Goal: Obtain resource: Download file/media

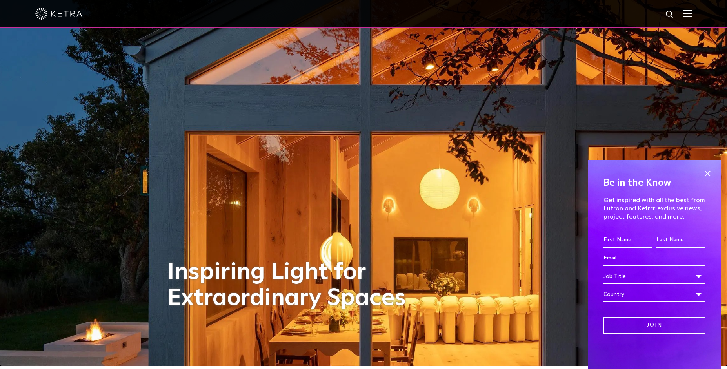
scroll to position [4, 0]
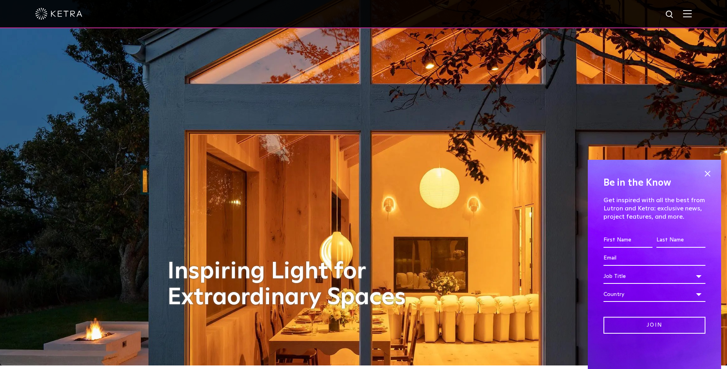
click at [690, 14] on img at bounding box center [687, 13] width 9 height 7
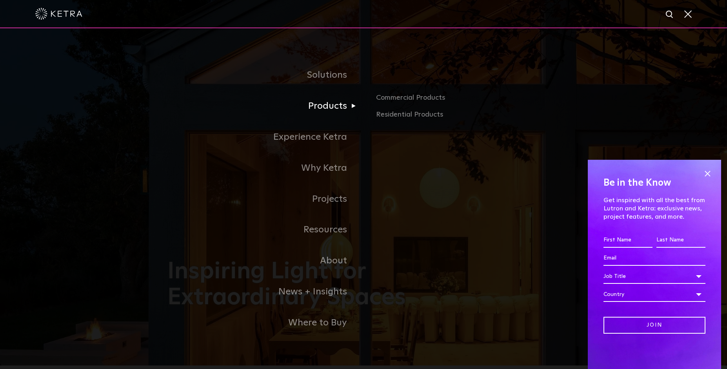
click at [341, 109] on link "Products" at bounding box center [265, 106] width 196 height 31
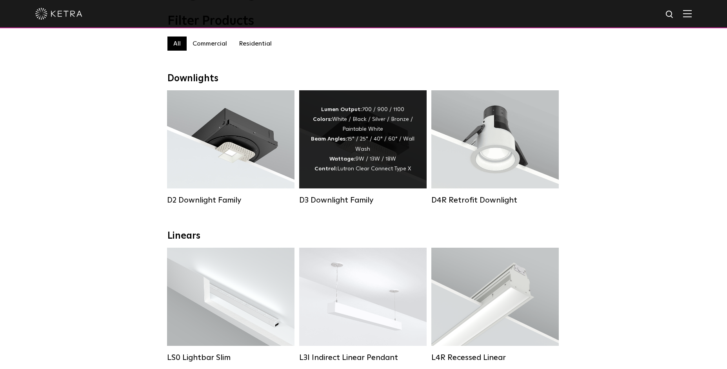
scroll to position [113, 0]
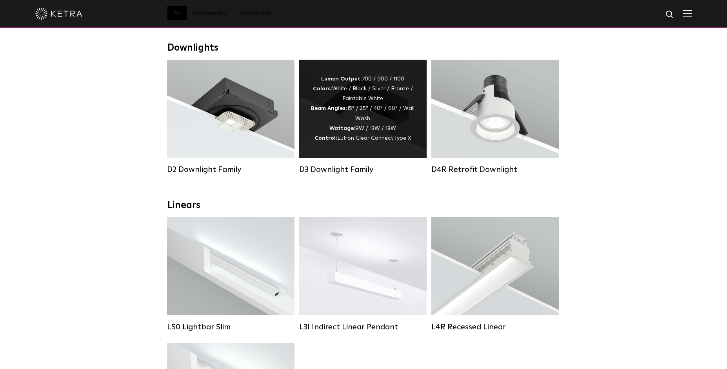
click at [359, 124] on div "Lumen Output: 700 / 900 / 1100 Colors: White / Black / Silver / Bronze / Painta…" at bounding box center [363, 108] width 104 height 69
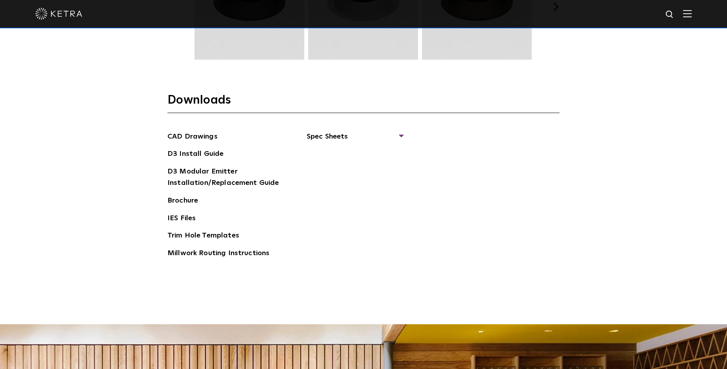
scroll to position [1217, 0]
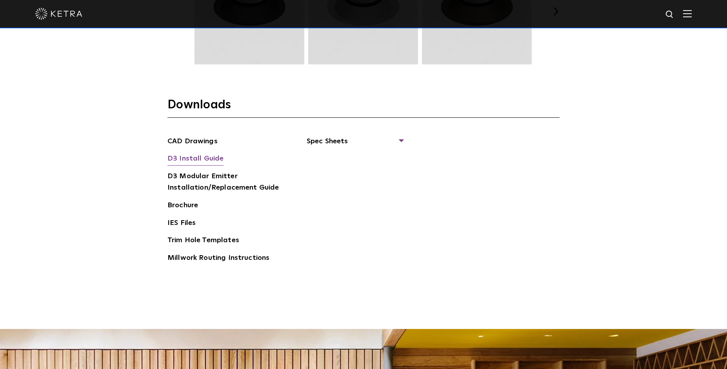
click at [198, 156] on link "D3 Install Guide" at bounding box center [195, 159] width 56 height 13
click at [354, 138] on span "Spec Sheets" at bounding box center [355, 144] width 96 height 17
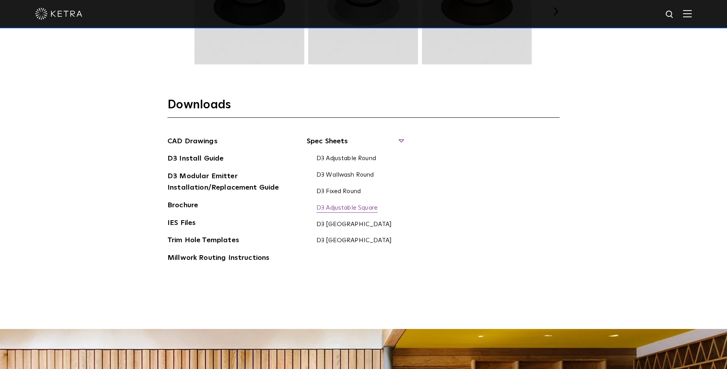
click at [350, 205] on link "D3 Adjustable Square" at bounding box center [346, 208] width 61 height 9
